Goal: Navigation & Orientation: Find specific page/section

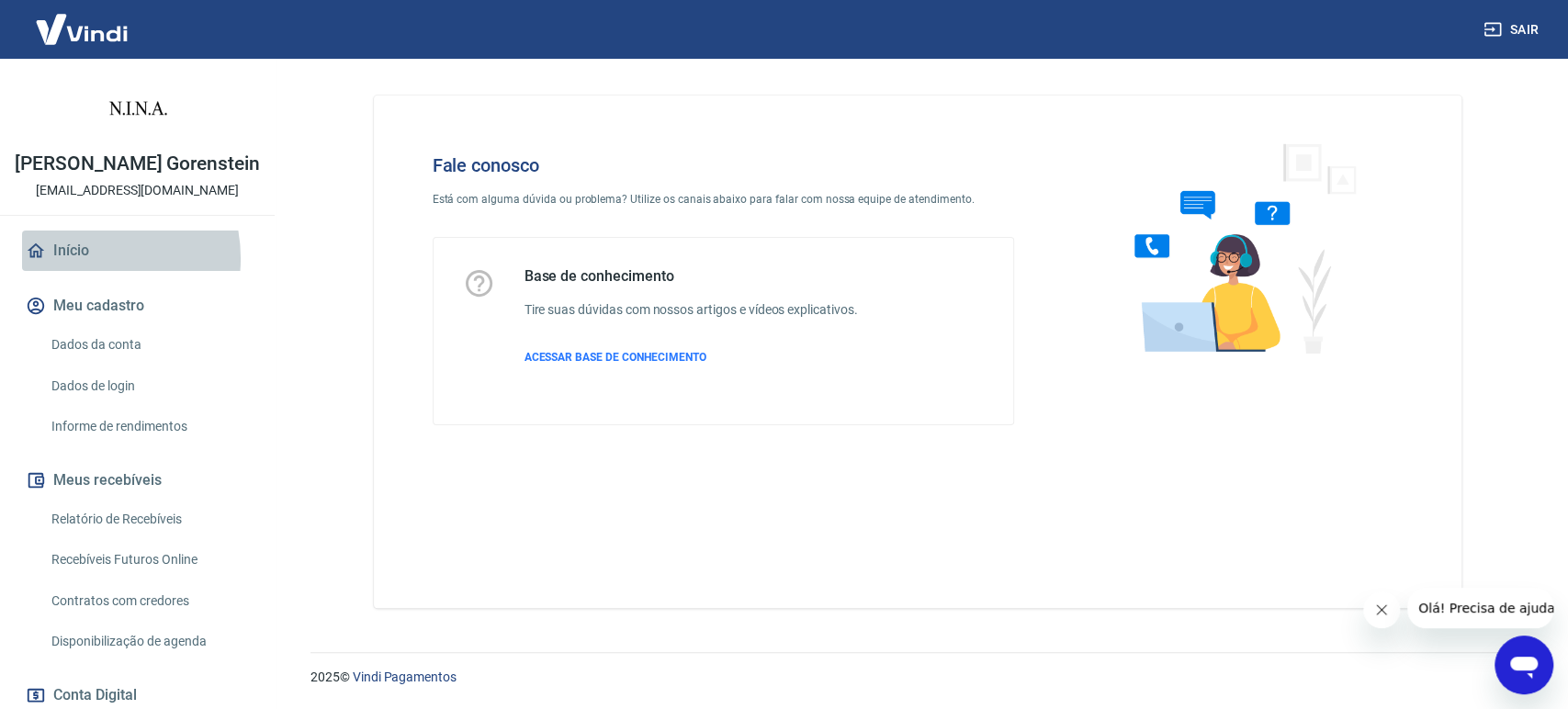
click at [84, 271] on link "Início" at bounding box center [137, 250] width 231 height 41
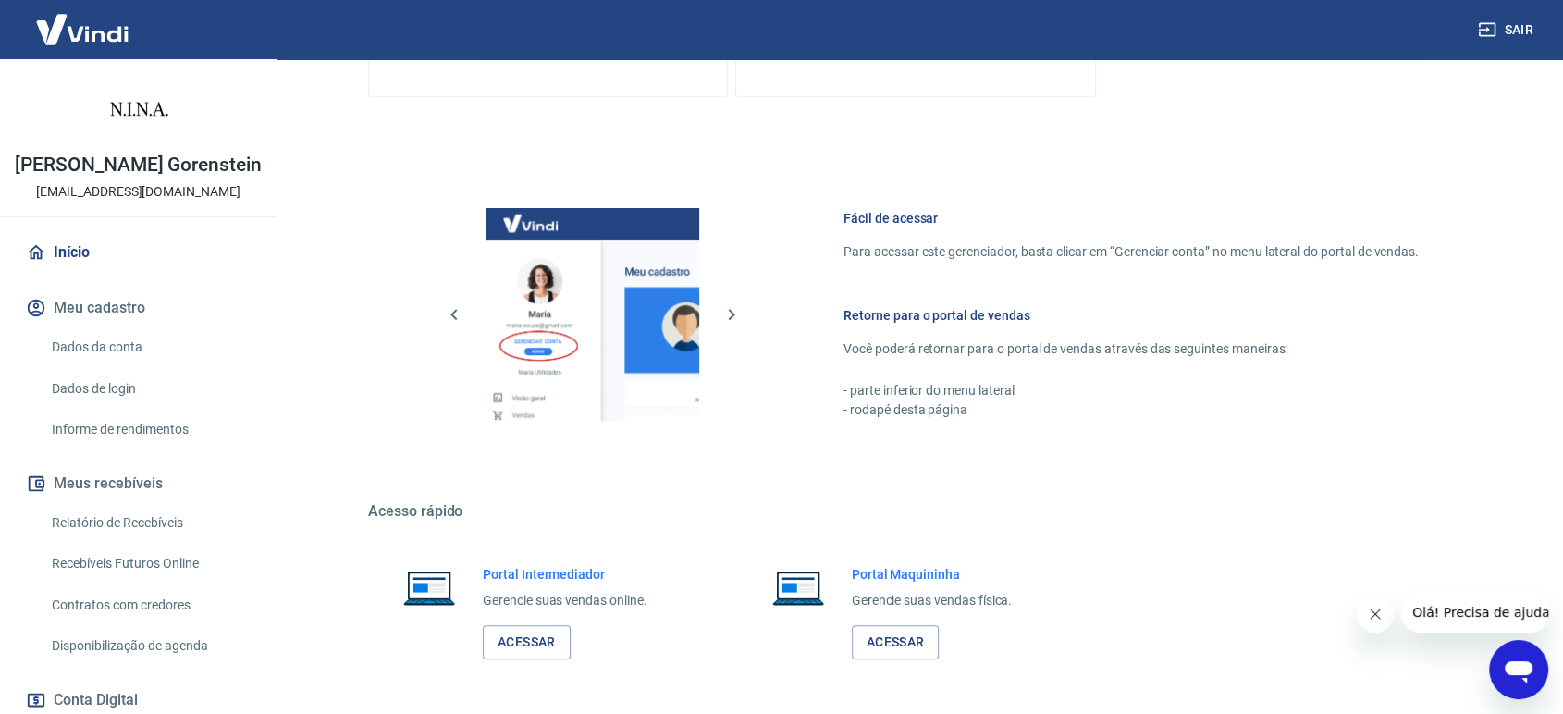
scroll to position [870, 0]
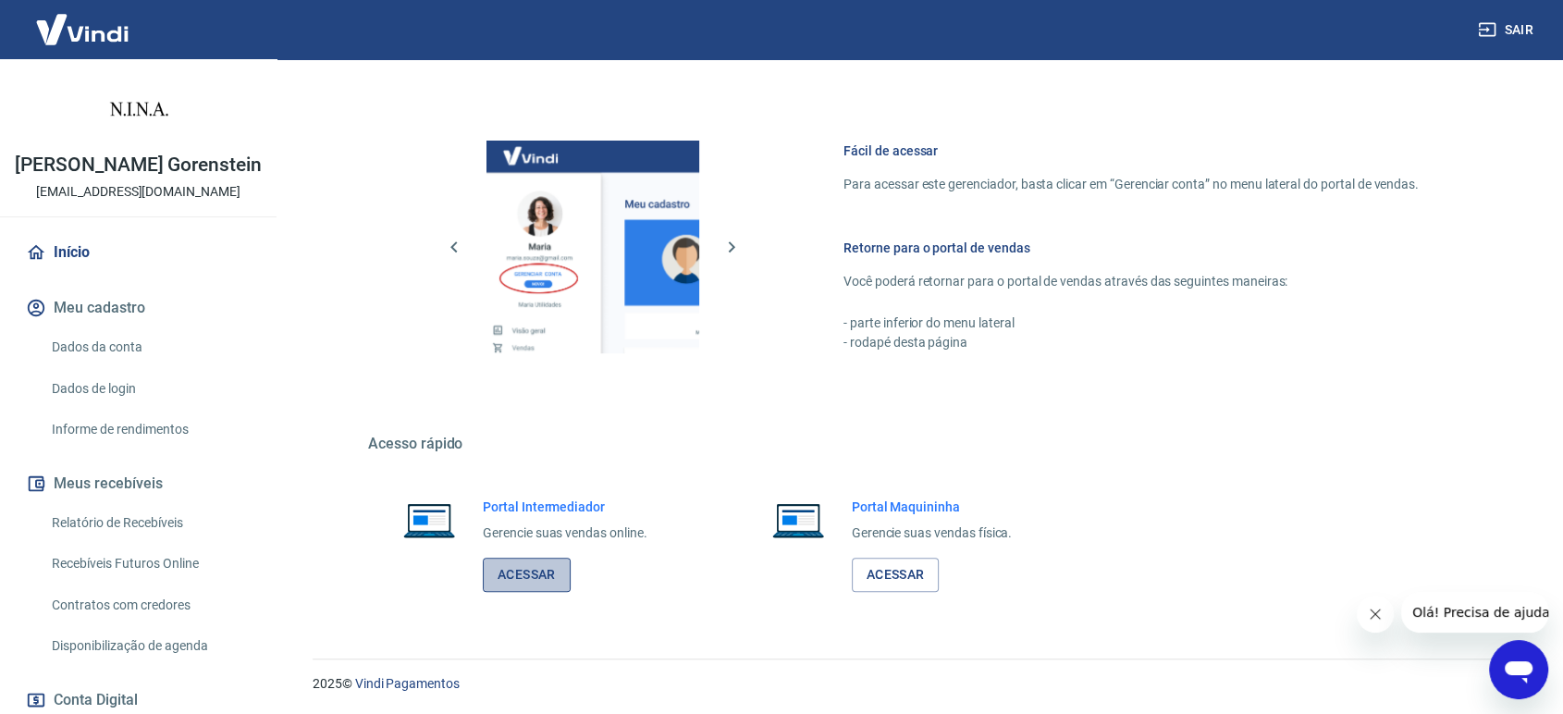
click at [547, 573] on link "Acessar" at bounding box center [527, 575] width 88 height 34
